Goal: Task Accomplishment & Management: Use online tool/utility

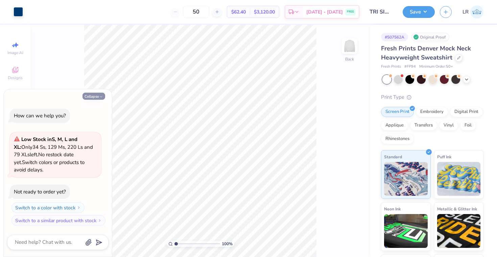
click at [96, 97] on button "Collapse" at bounding box center [94, 96] width 23 height 7
type textarea "x"
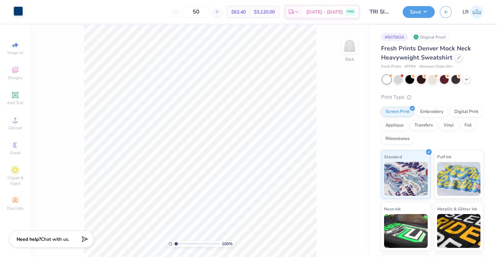
click at [16, 13] on div at bounding box center [18, 10] width 9 height 9
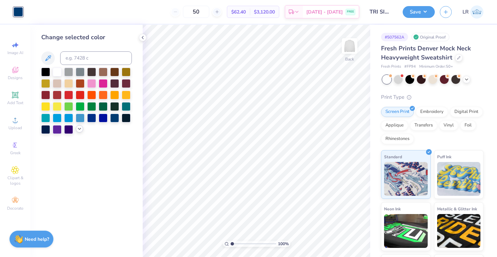
click at [80, 128] on icon at bounding box center [79, 128] width 5 height 5
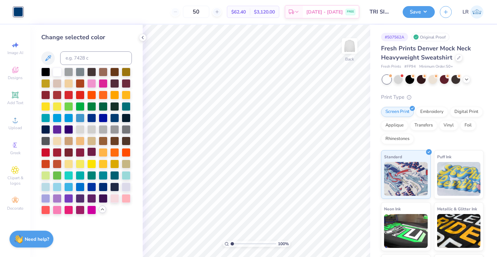
click at [93, 150] on div at bounding box center [91, 151] width 9 height 9
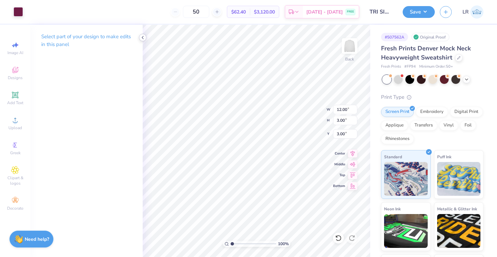
click at [143, 37] on polyline at bounding box center [142, 37] width 1 height 3
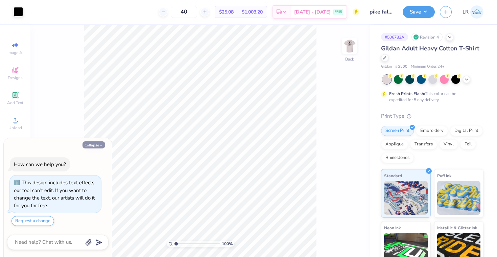
click at [90, 148] on button "Collapse" at bounding box center [94, 144] width 23 height 7
type textarea "x"
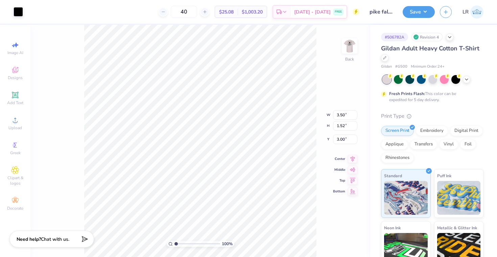
type input "3.96"
click at [348, 49] on img at bounding box center [349, 45] width 27 height 27
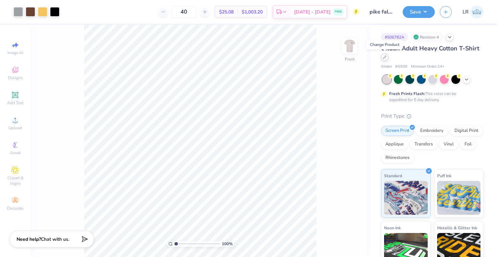
click at [386, 57] on icon at bounding box center [384, 56] width 3 height 3
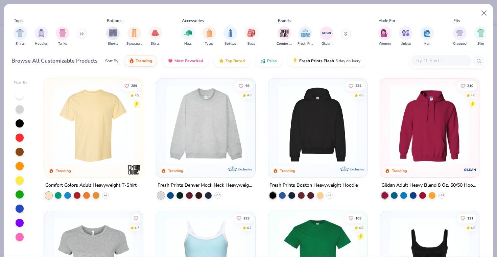
click at [105, 193] on icon at bounding box center [105, 195] width 5 height 5
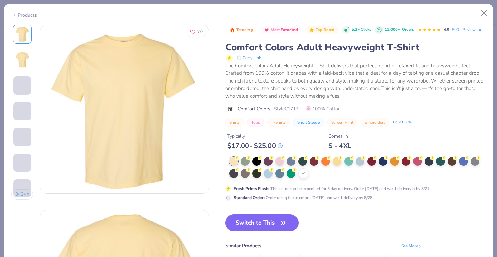
click at [303, 170] on div "+ 38" at bounding box center [303, 173] width 10 height 10
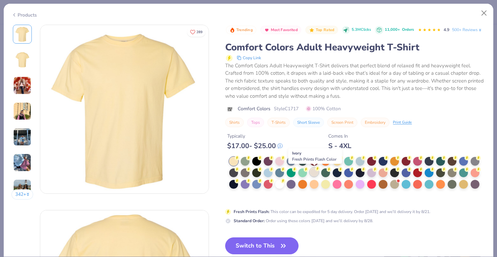
click at [314, 172] on div at bounding box center [314, 172] width 9 height 9
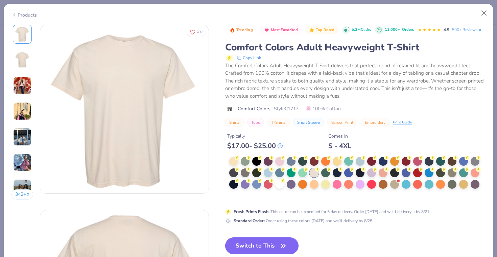
click at [269, 247] on button "Switch to This" at bounding box center [261, 245] width 73 height 17
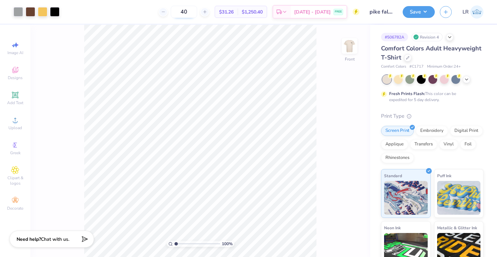
click at [196, 14] on input "40" at bounding box center [184, 12] width 26 height 12
type input "4"
type input "6"
type input "30"
click at [408, 59] on icon at bounding box center [407, 56] width 3 height 3
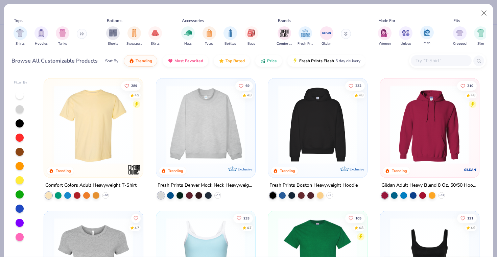
click at [431, 38] on div "Men" at bounding box center [427, 36] width 14 height 20
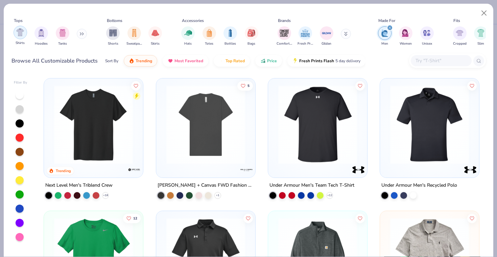
click at [18, 33] on img "filter for Shirts" at bounding box center [20, 32] width 8 height 8
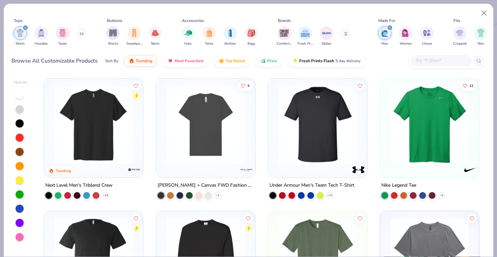
click at [391, 27] on icon "filter for Men" at bounding box center [390, 27] width 3 height 3
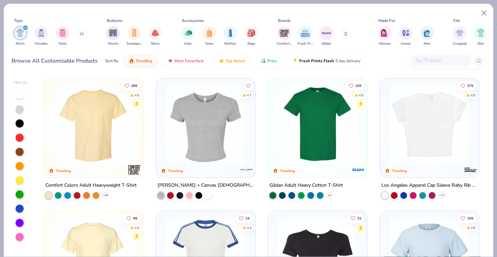
click at [331, 196] on icon at bounding box center [329, 195] width 5 height 5
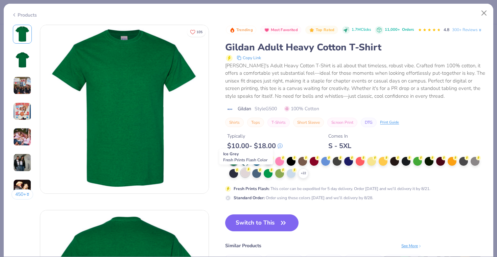
click at [247, 173] on div at bounding box center [245, 172] width 9 height 9
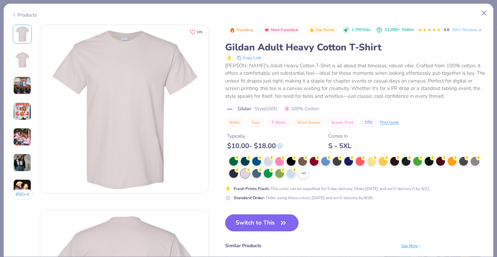
click at [274, 225] on button "Switch to This" at bounding box center [261, 222] width 73 height 17
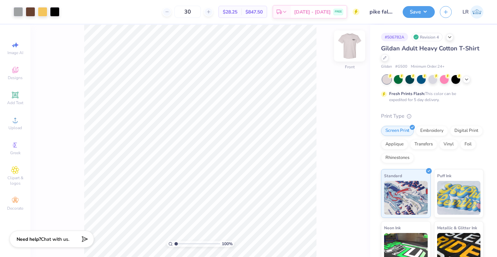
click at [350, 53] on img at bounding box center [349, 45] width 27 height 27
click at [348, 50] on img at bounding box center [349, 45] width 27 height 27
click at [353, 44] on img at bounding box center [349, 45] width 27 height 27
click at [349, 46] on img at bounding box center [349, 45] width 27 height 27
